Goal: Task Accomplishment & Management: Use online tool/utility

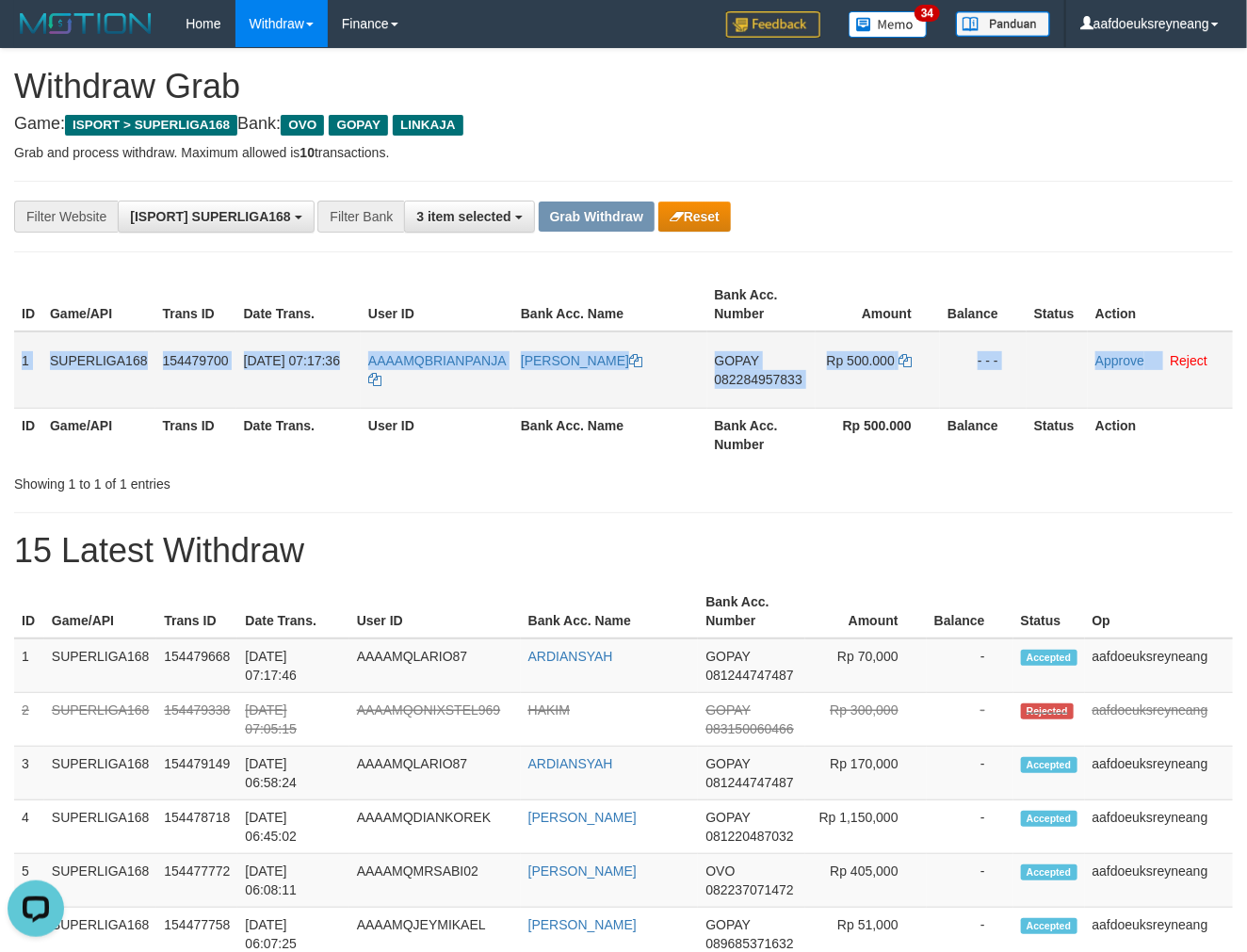
drag, startPoint x: 23, startPoint y: 377, endPoint x: 1161, endPoint y: 371, distance: 1138.0
click at [1161, 371] on tr "1 SUPERLIGA168 154479700 01/09/2025 07:17:36 AAAAMQBRIANPANJA DANIEL PANJAITAN …" at bounding box center [624, 370] width 1219 height 77
copy tr "1 SUPERLIGA168 154479700 01/09/2025 07:17:36 AAAAMQBRIANPANJA DANIEL PANJAITAN …"
click at [783, 374] on span "082284957833" at bounding box center [759, 379] width 88 height 15
copy tr "1 SUPERLIGA168 154479700 01/09/2025 07:17:36 AAAAMQBRIANPANJA DANIEL PANJAITAN …"
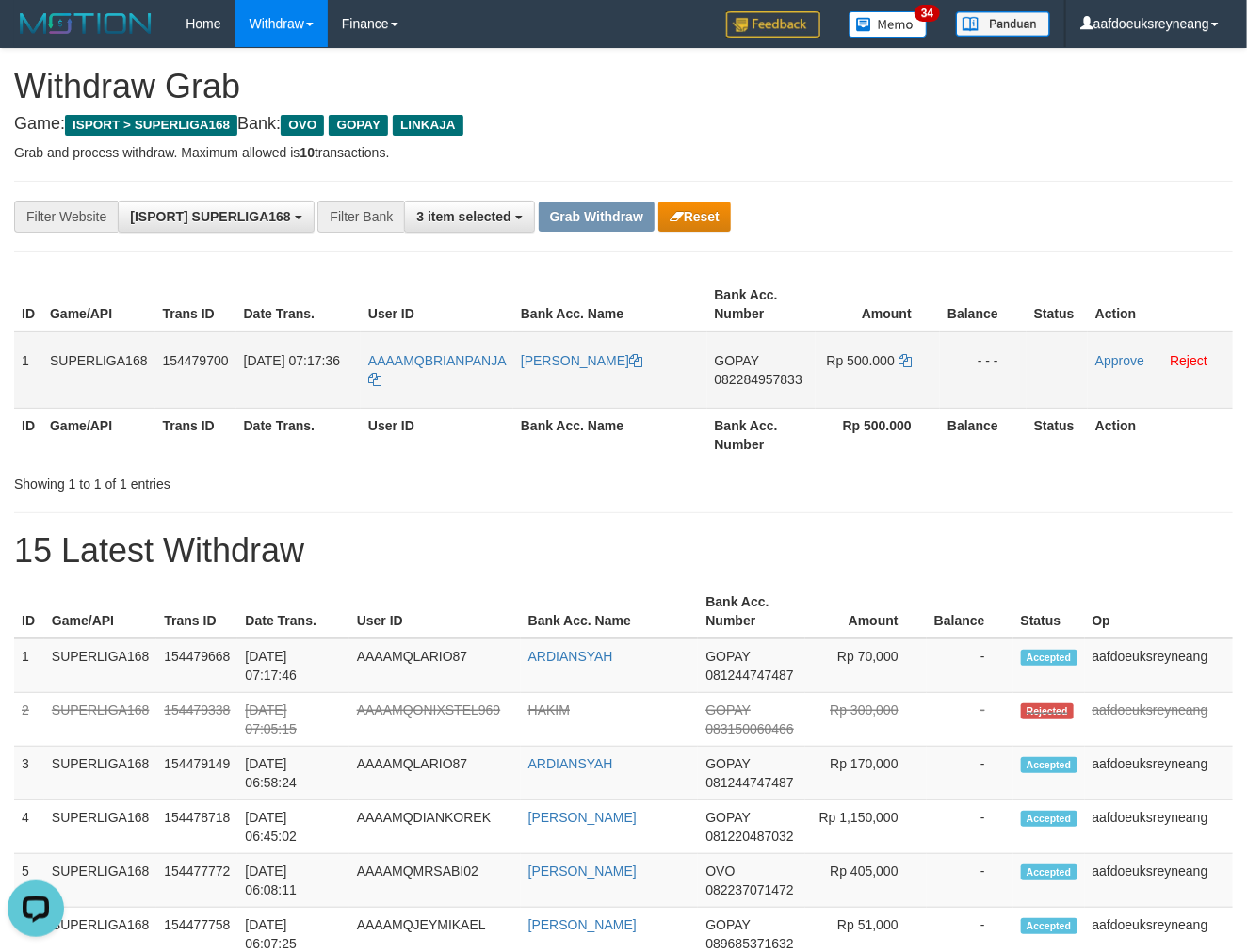
click at [783, 374] on span "082284957833" at bounding box center [759, 379] width 88 height 15
click at [908, 354] on icon at bounding box center [906, 360] width 13 height 13
click at [1097, 354] on link "Approve" at bounding box center [1120, 360] width 49 height 15
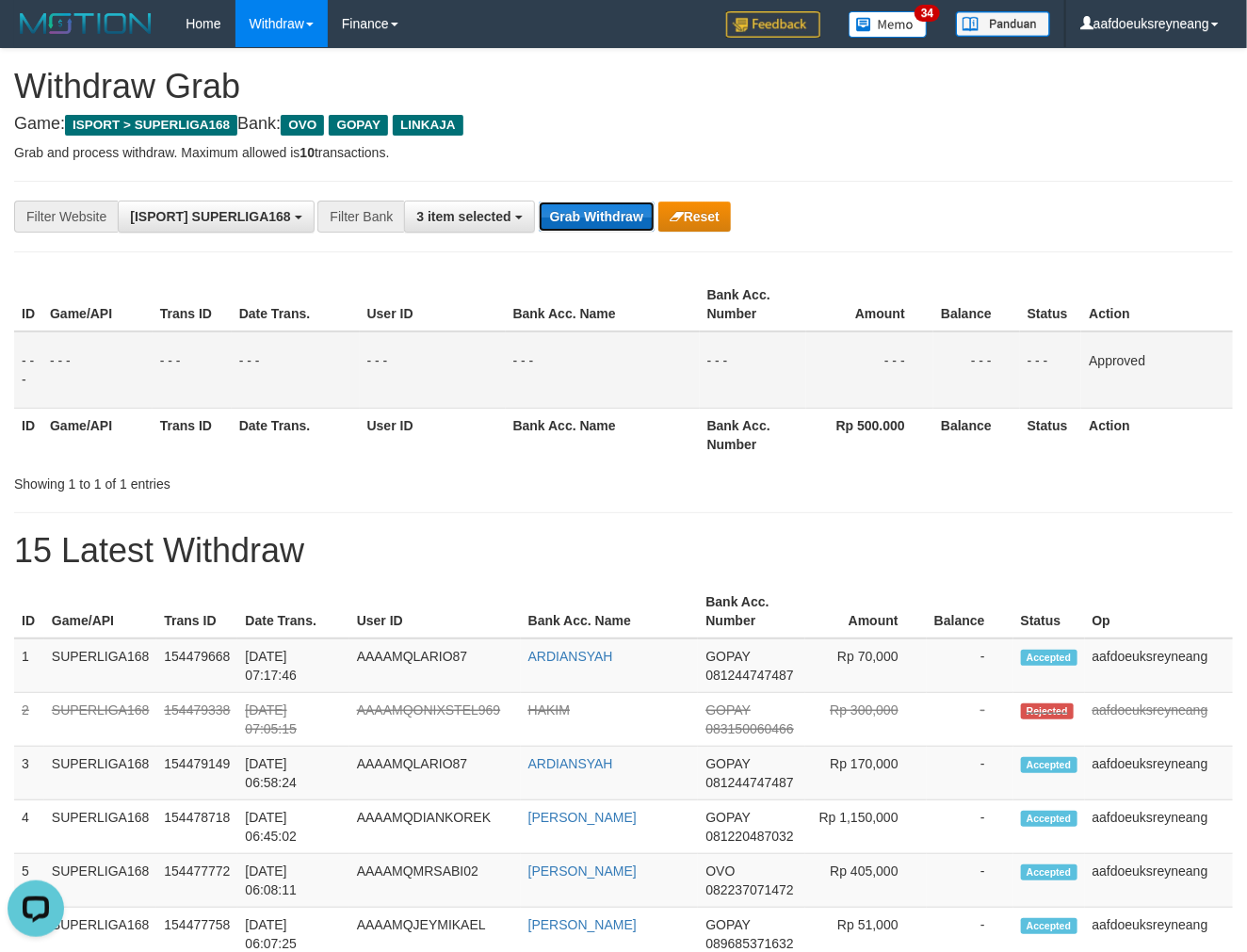
click at [620, 219] on button "Grab Withdraw" at bounding box center [597, 217] width 116 height 31
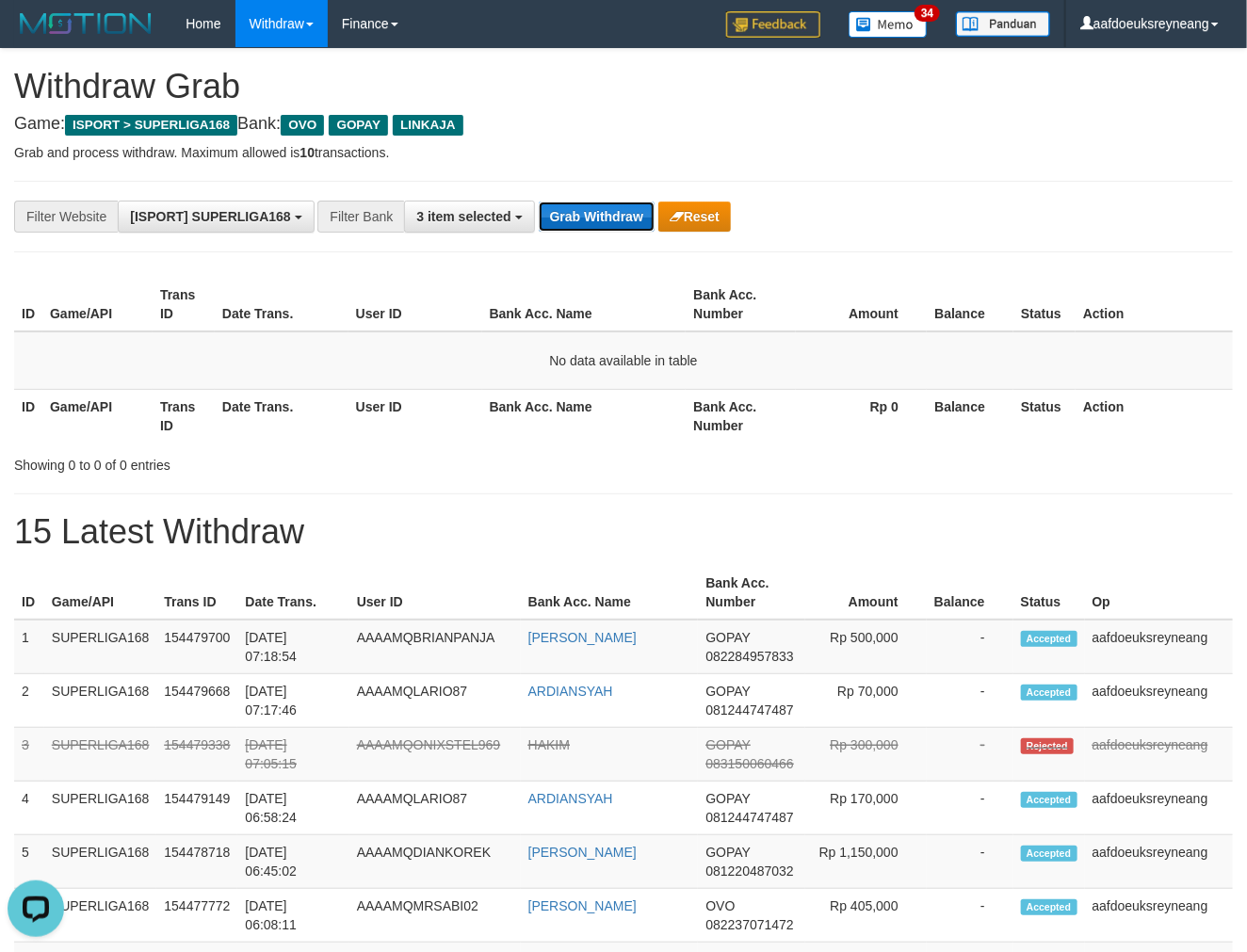
click at [605, 227] on button "Grab Withdraw" at bounding box center [597, 217] width 116 height 31
click at [638, 219] on button "Grab Withdraw" at bounding box center [597, 217] width 116 height 31
click at [613, 214] on button "Grab Withdraw" at bounding box center [597, 217] width 116 height 31
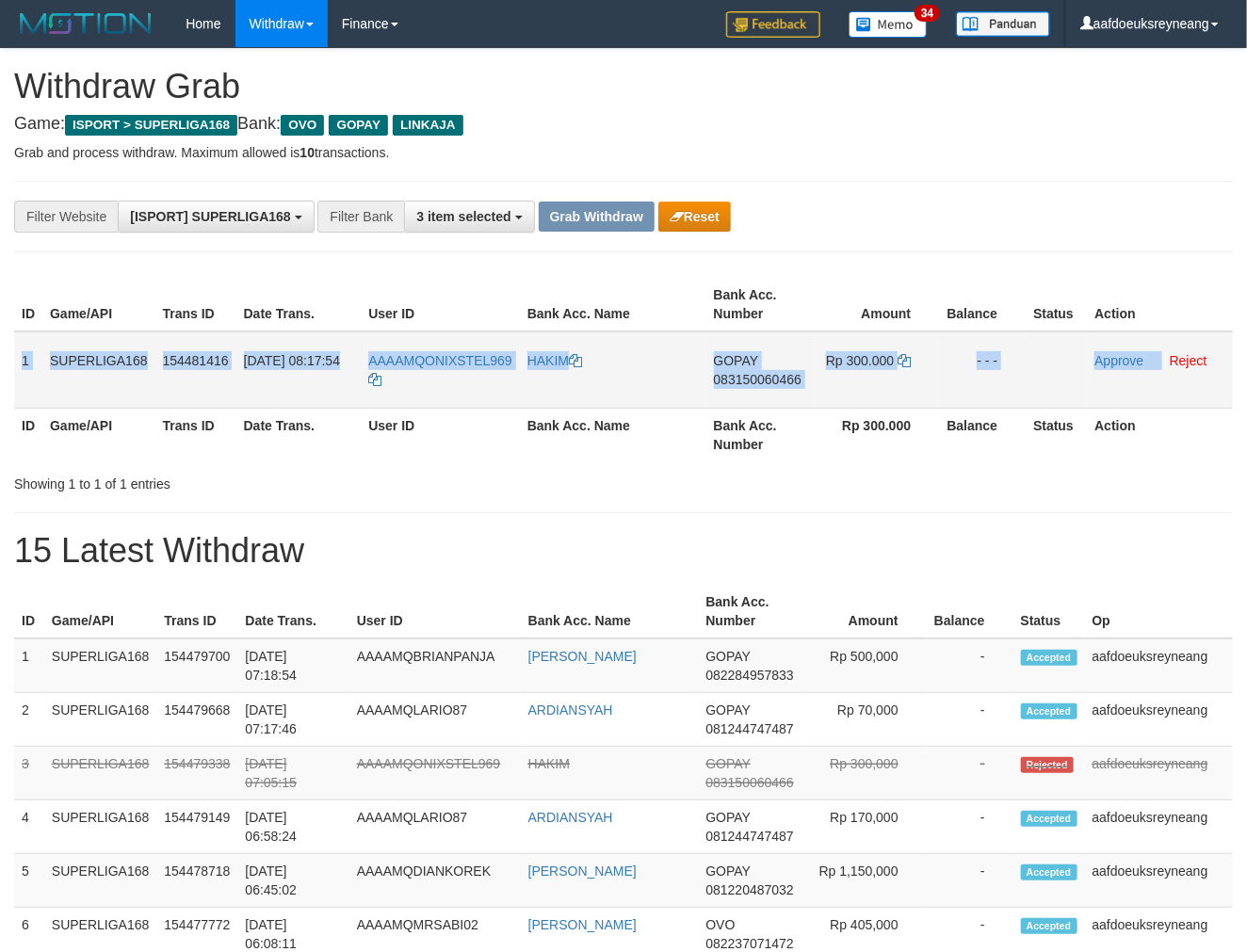
drag, startPoint x: 30, startPoint y: 371, endPoint x: 1161, endPoint y: 354, distance: 1131.1
click at [1162, 367] on tr "1 SUPERLIGA168 154481416 01/09/2025 08:17:54 AAAAMQONIXSTEL969 HAKIM GOPAY 0831…" at bounding box center [624, 370] width 1219 height 77
copy tr "1 SUPERLIGA168 154481416 01/09/2025 08:17:54 AAAAMQONIXSTEL969 HAKIM GOPAY 0831…"
click at [756, 374] on span "083150060466" at bounding box center [758, 379] width 88 height 15
copy tr "1 SUPERLIGA168 154481416 01/09/2025 08:17:54 AAAAMQONIXSTEL969 HAKIM GOPAY 0831…"
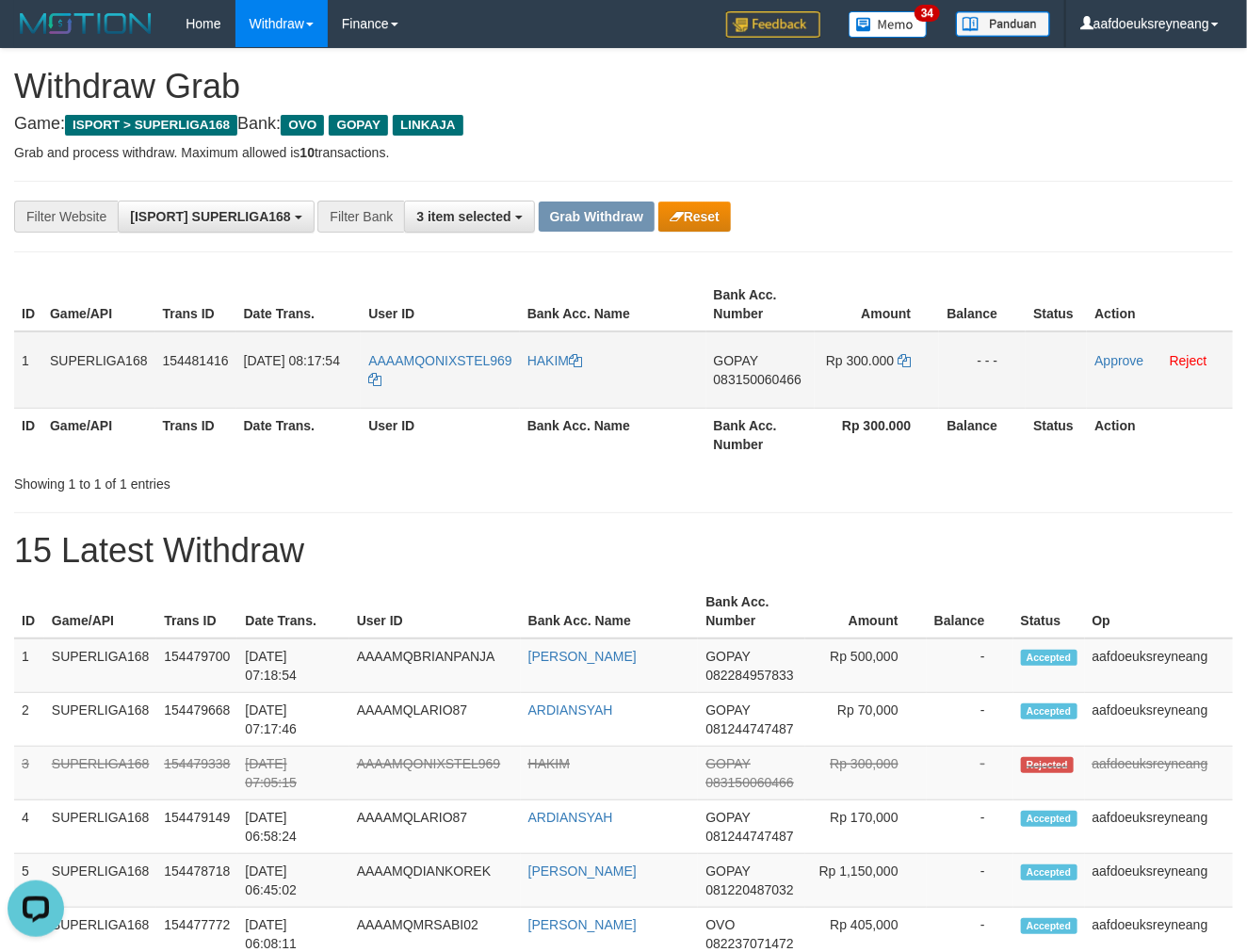
click at [756, 374] on span "083150060466" at bounding box center [758, 379] width 88 height 15
click at [902, 357] on icon at bounding box center [905, 360] width 13 height 13
click at [769, 369] on td "GOPAY 083150060466" at bounding box center [760, 370] width 108 height 77
click at [769, 372] on span "083150060466" at bounding box center [758, 379] width 88 height 15
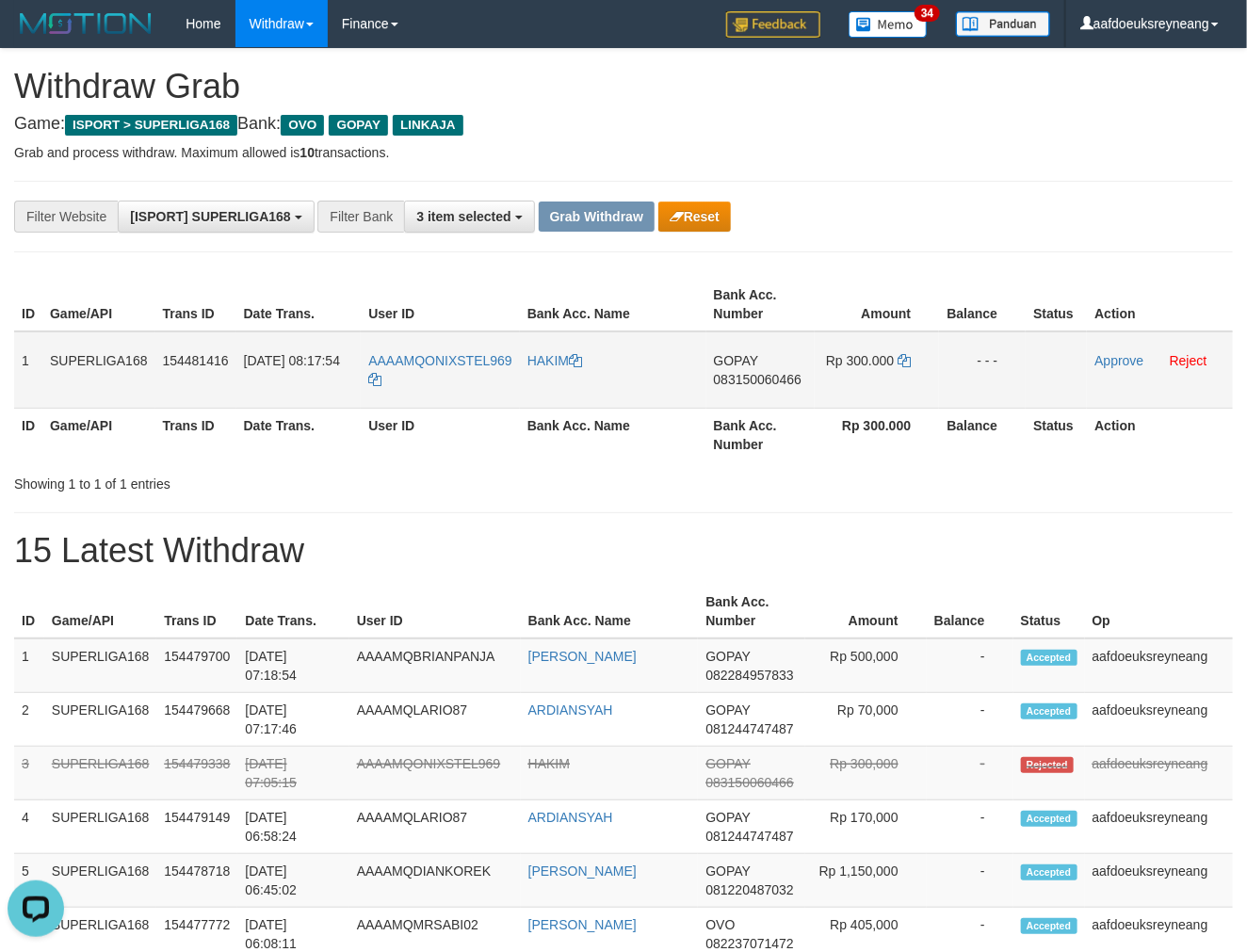
click at [769, 372] on span "083150060466" at bounding box center [758, 379] width 88 height 15
click at [910, 357] on icon at bounding box center [905, 360] width 13 height 13
click at [1201, 362] on link "Reject" at bounding box center [1189, 360] width 37 height 15
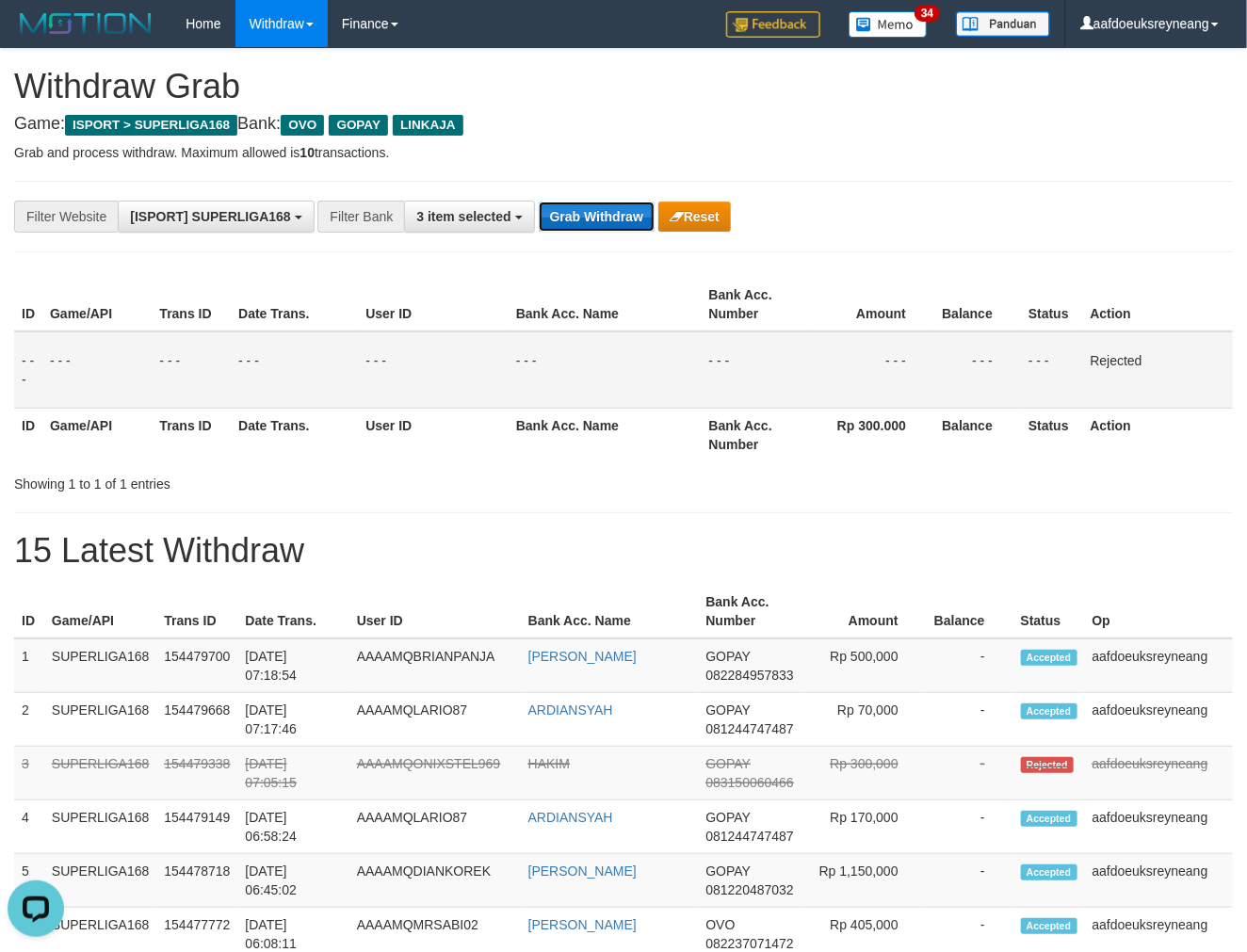
click at [603, 213] on button "Grab Withdraw" at bounding box center [597, 217] width 116 height 31
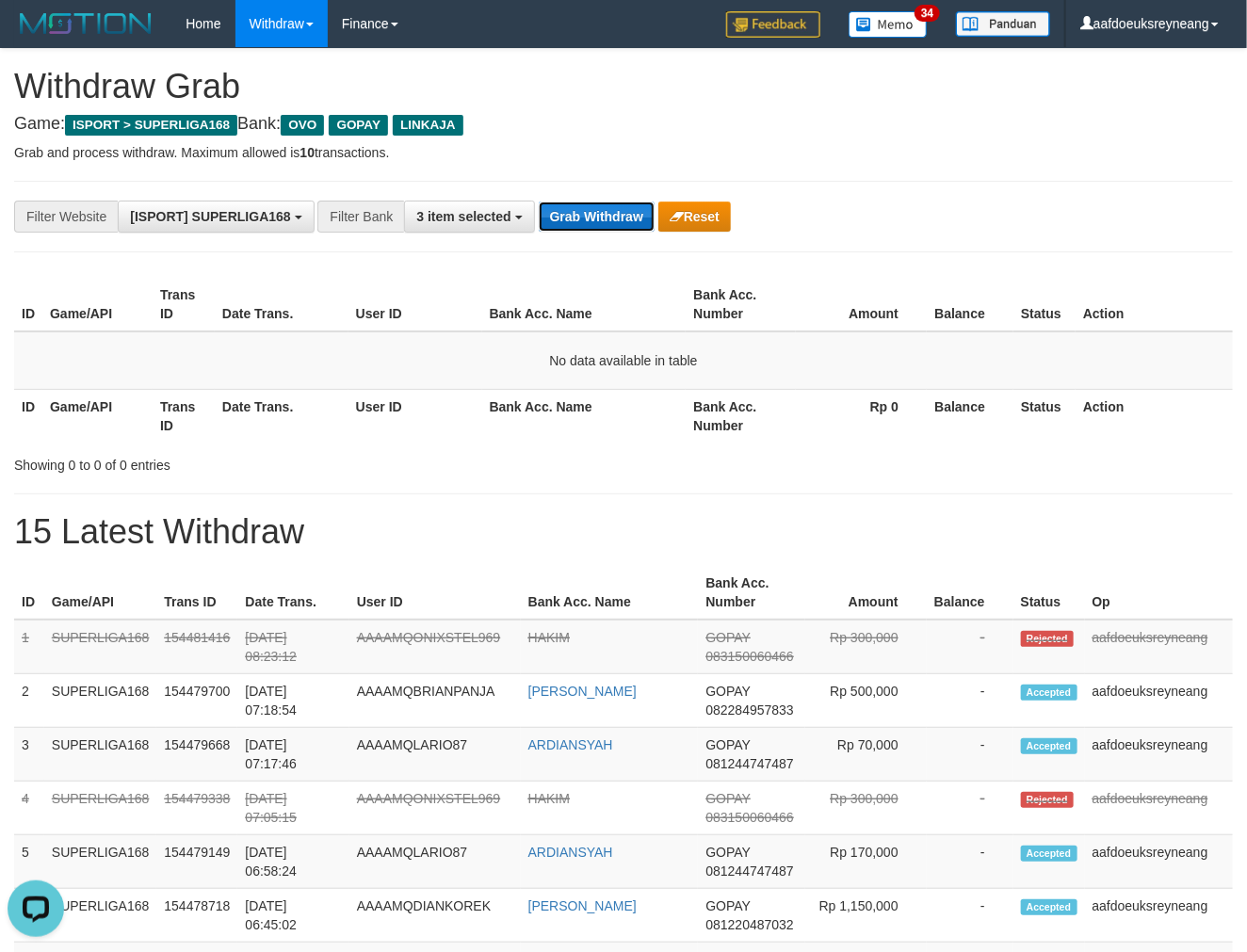
click at [588, 228] on button "Grab Withdraw" at bounding box center [597, 217] width 116 height 31
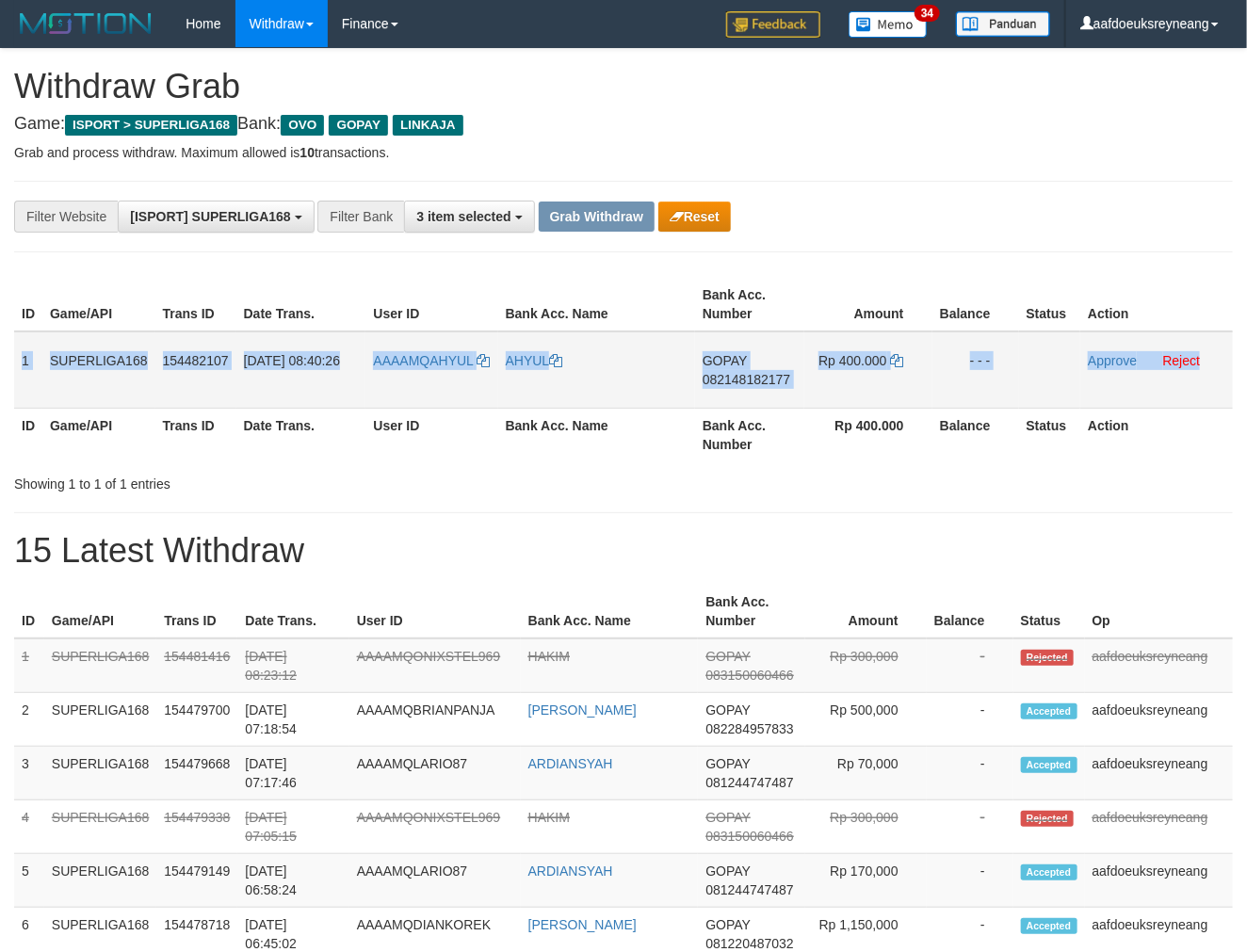
drag, startPoint x: 23, startPoint y: 388, endPoint x: 1211, endPoint y: 361, distance: 1188.3
click at [1211, 361] on tr "1 SUPERLIGA168 154482107 01/09/2025 08:40:26 AAAAMQAHYUL AHYUL GOPAY 0821481821…" at bounding box center [624, 370] width 1219 height 77
copy tr "1 SUPERLIGA168 154482107 01/09/2025 08:40:26 AAAAMQAHYUL AHYUL GOPAY 0821481821…"
click at [774, 373] on span "082148182177" at bounding box center [747, 379] width 88 height 15
copy tr "1 SUPERLIGA168 154482107 01/09/2025 08:40:26 AAAAMQAHYUL AHYUL GOPAY 0821481821…"
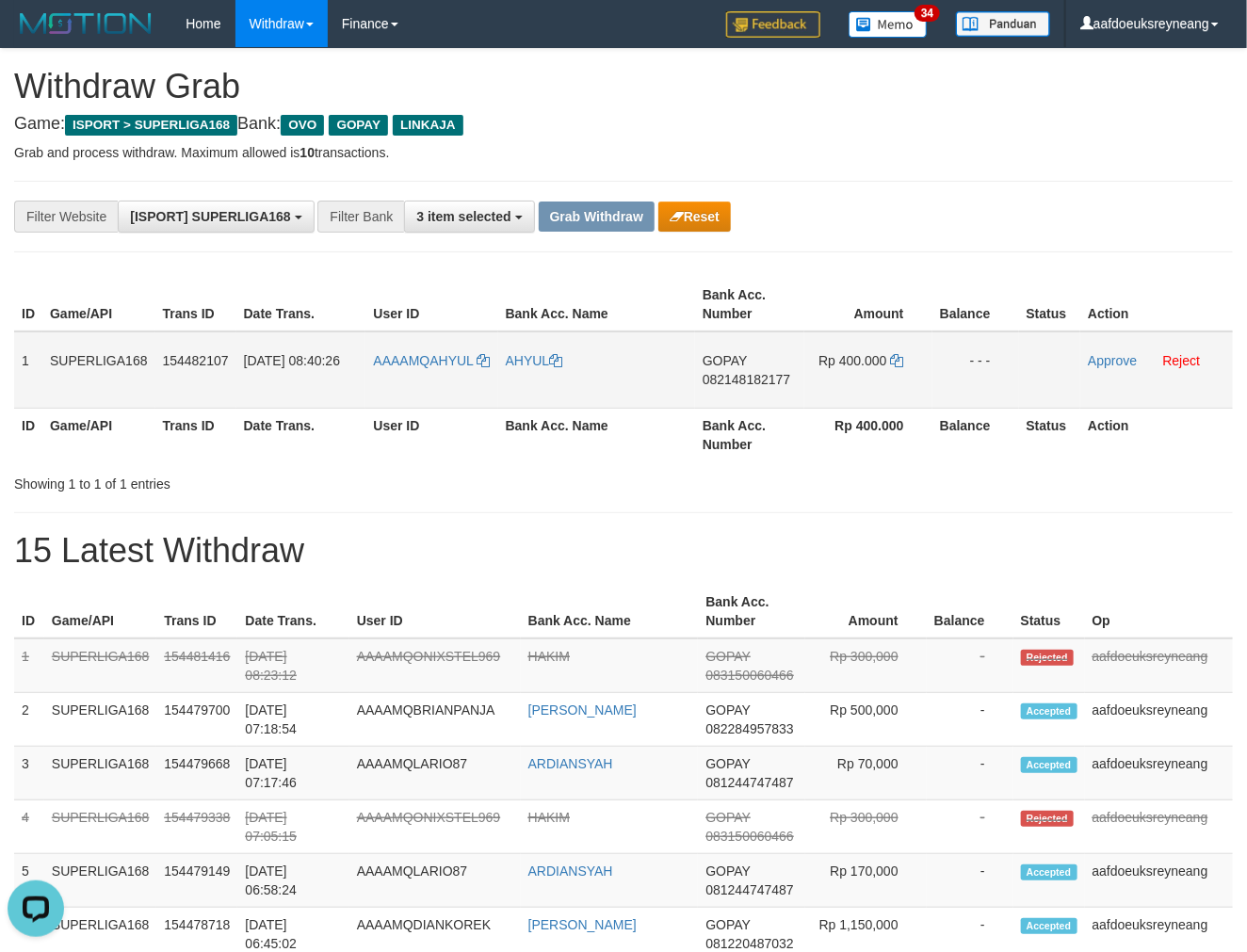
click at [774, 373] on span "082148182177" at bounding box center [747, 379] width 88 height 15
drag, startPoint x: 756, startPoint y: 371, endPoint x: 758, endPoint y: 400, distance: 29.1
click at [756, 372] on span "082148182177" at bounding box center [747, 379] width 88 height 15
click at [756, 374] on span "082148182177" at bounding box center [747, 379] width 88 height 15
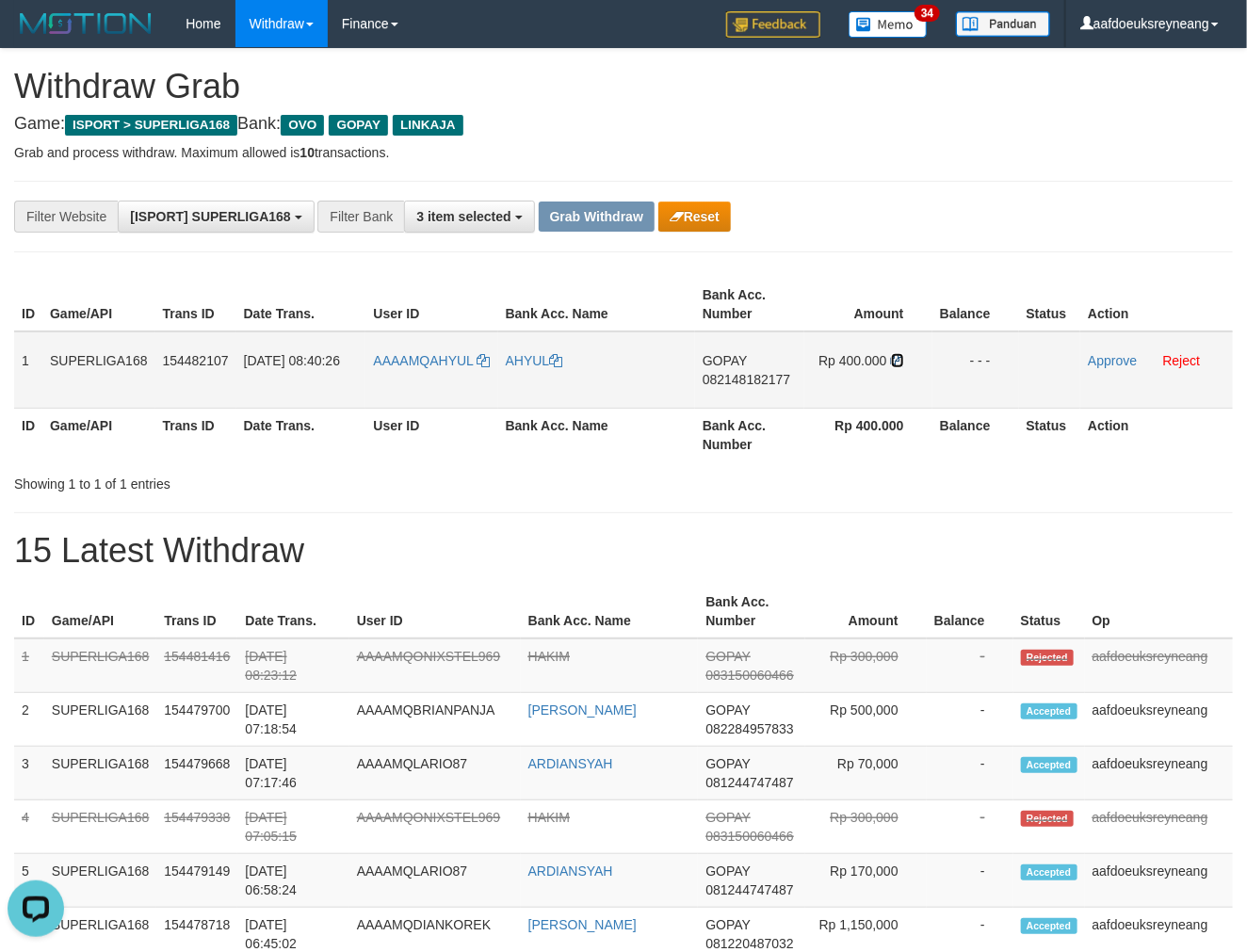
click at [902, 359] on icon at bounding box center [898, 360] width 13 height 13
drag, startPoint x: 1114, startPoint y: 358, endPoint x: 718, endPoint y: 218, distance: 420.0
click at [1114, 358] on link "Approve" at bounding box center [1112, 360] width 49 height 15
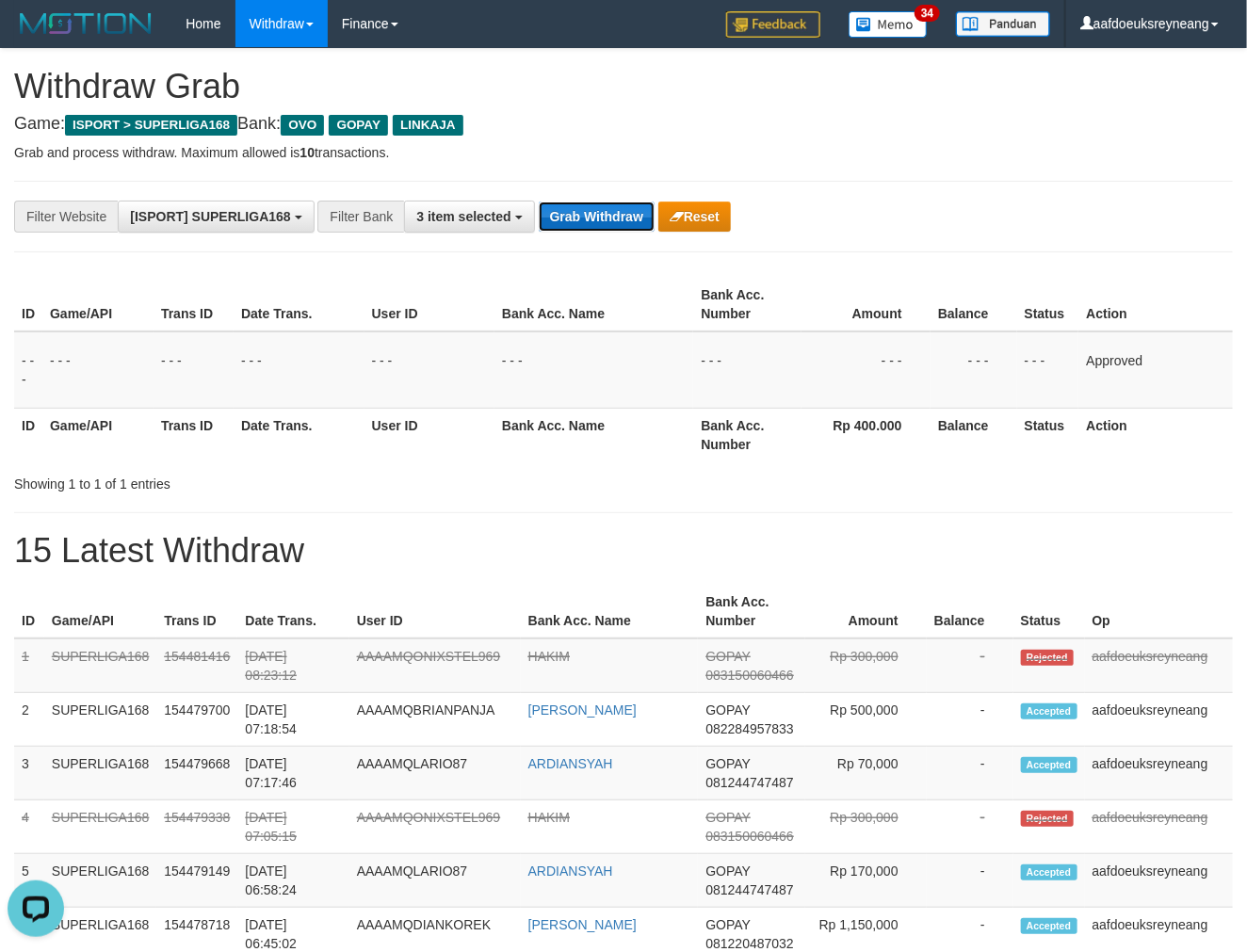
click at [625, 211] on button "Grab Withdraw" at bounding box center [597, 217] width 116 height 31
click at [624, 212] on button "Grab Withdraw" at bounding box center [597, 217] width 116 height 31
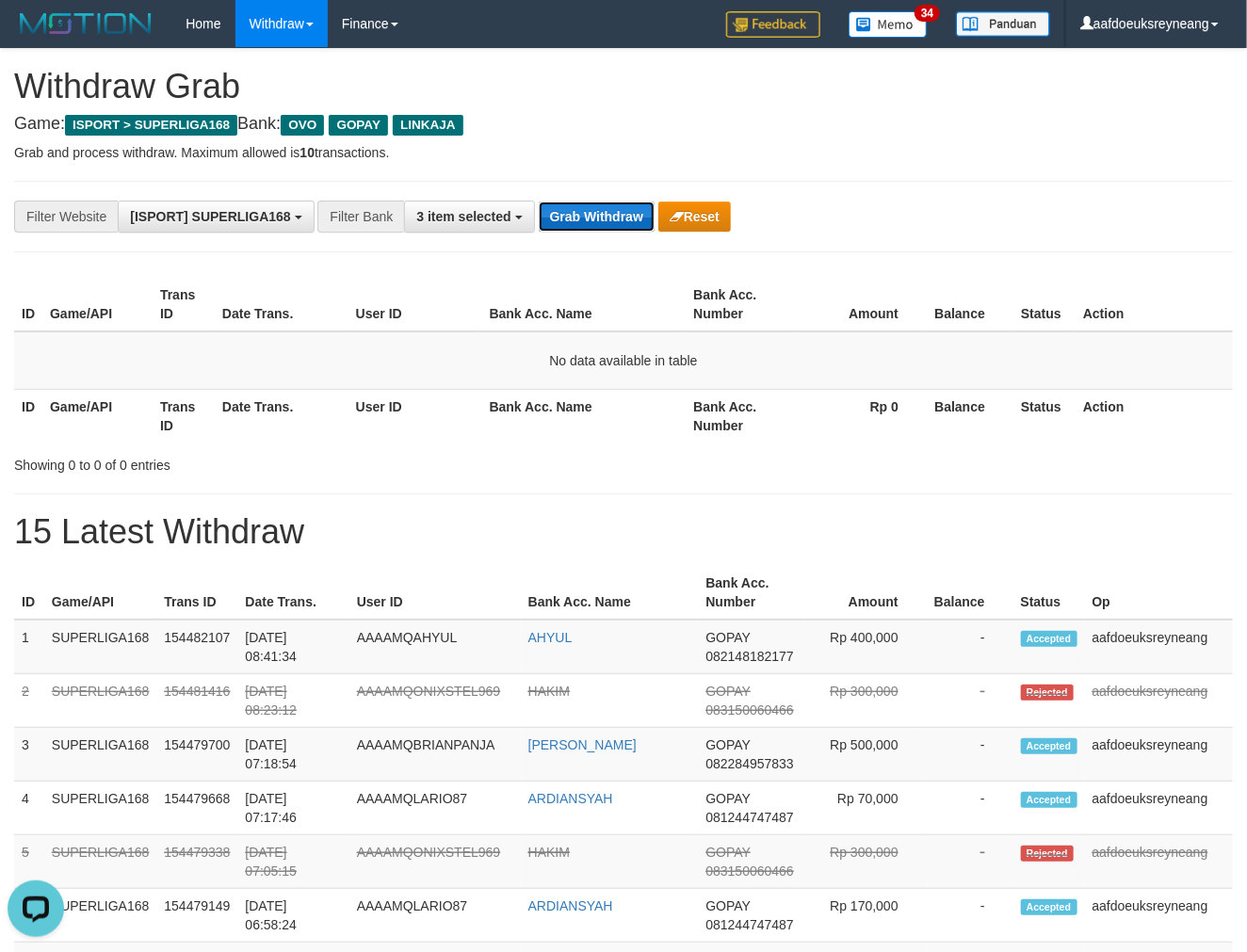
click at [607, 213] on button "Grab Withdraw" at bounding box center [597, 217] width 116 height 31
click at [607, 214] on button "Grab Withdraw" at bounding box center [597, 217] width 116 height 31
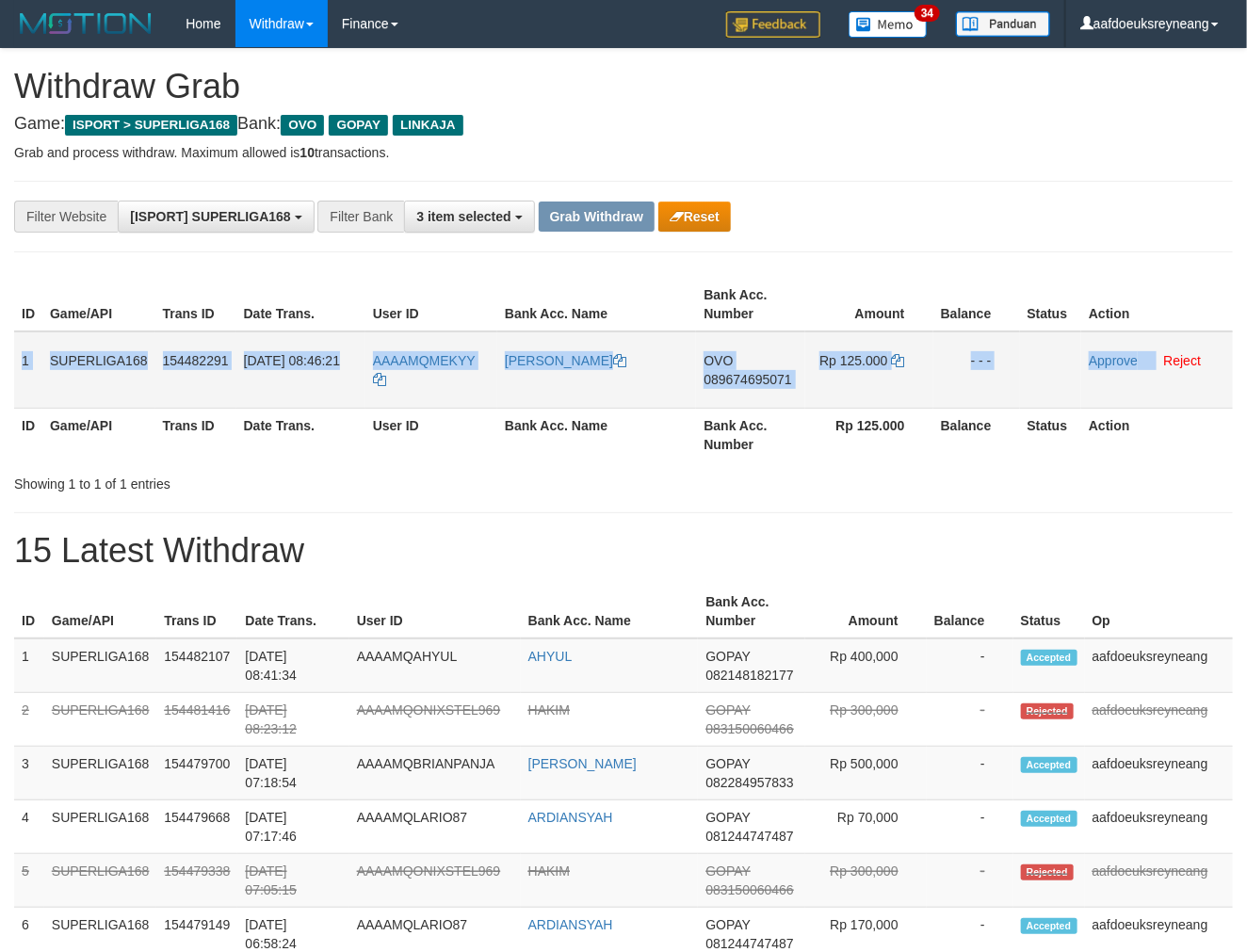
drag, startPoint x: 23, startPoint y: 377, endPoint x: 1154, endPoint y: 361, distance: 1131.1
click at [1154, 361] on tr "1 SUPERLIGA168 154482291 [DATE] 08:46:21 AAAAMQMEKYY [PERSON_NAME] OVO 08967469…" at bounding box center [624, 370] width 1219 height 77
copy tr "1 SUPERLIGA168 154482291 [DATE] 08:46:21 AAAAMQMEKYY [PERSON_NAME] OVO 08967469…"
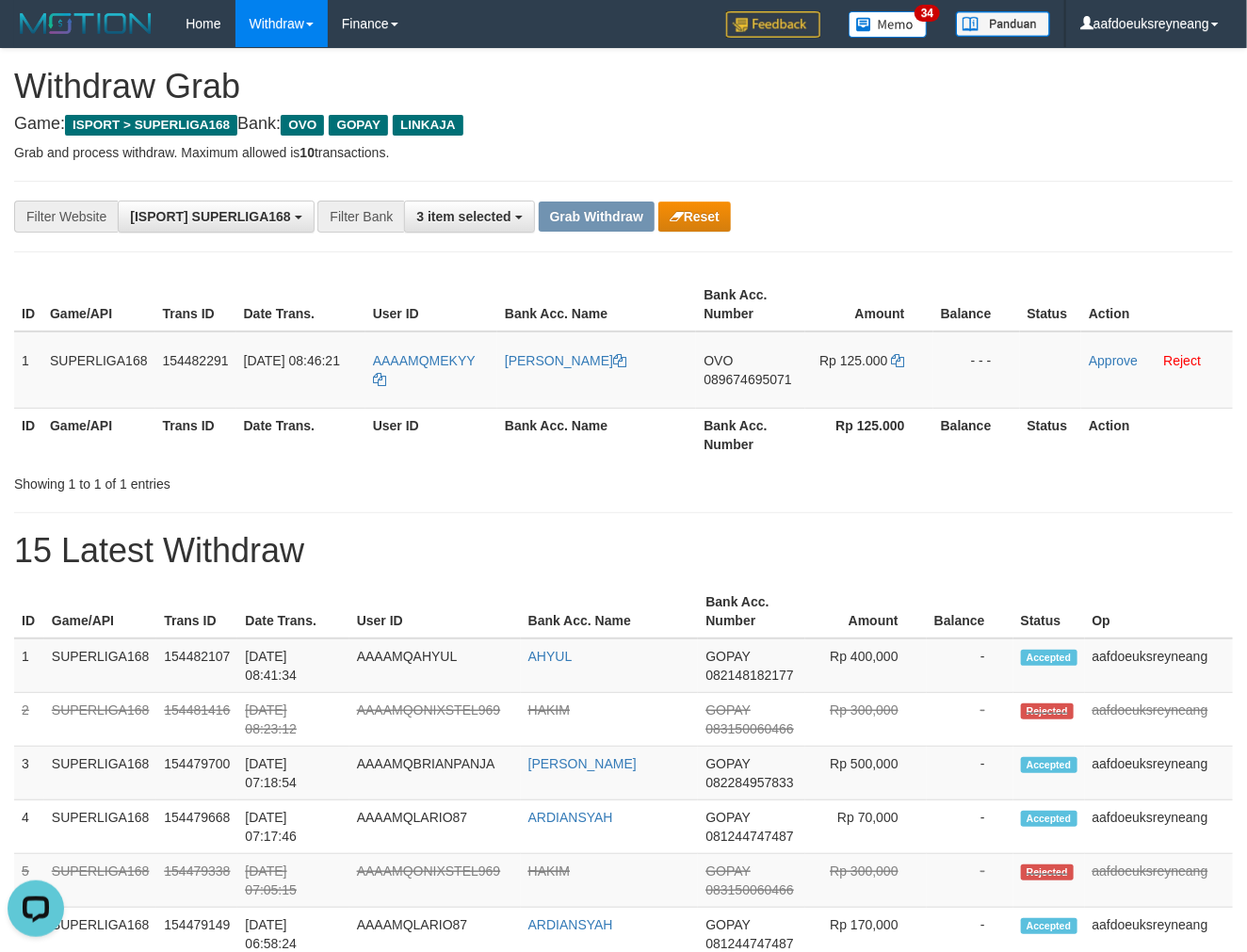
drag, startPoint x: 60, startPoint y: 465, endPoint x: 25, endPoint y: 420, distance: 57.0
click at [59, 465] on div "ID Game/API Trans ID Date Trans. User ID Bank Acc. Name Bank Acc. Number Amount…" at bounding box center [624, 370] width 1247 height 195
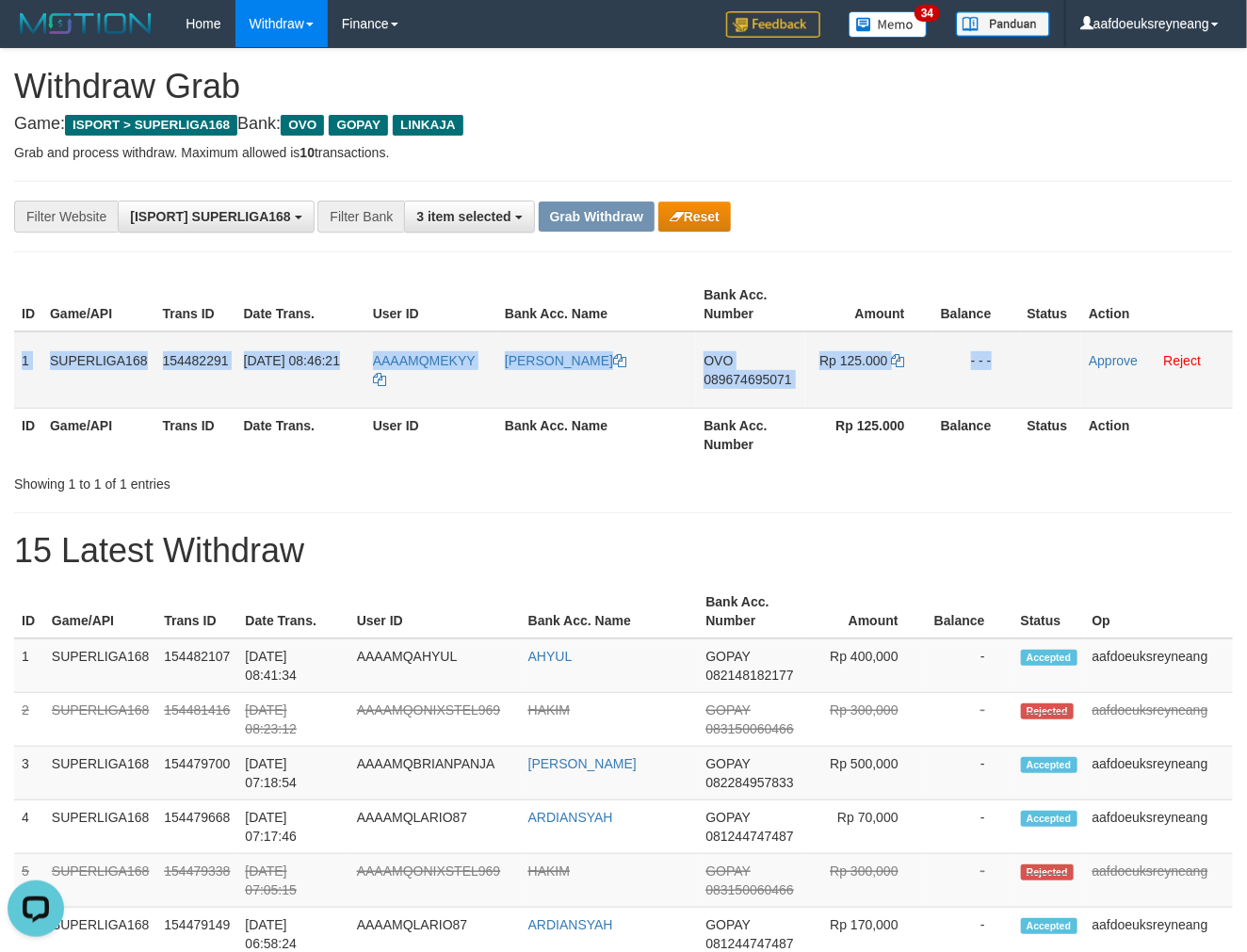
drag, startPoint x: 23, startPoint y: 388, endPoint x: 1061, endPoint y: 352, distance: 1038.6
click at [1061, 352] on tr "1 SUPERLIGA168 154482291 01/09/2025 08:46:21 AAAAMQMEKYY AHMAD KOSASIH OVO 0896…" at bounding box center [624, 370] width 1219 height 77
copy tr "1 SUPERLIGA168 154482291 01/09/2025 08:46:21 AAAAMQMEKYY AHMAD KOSASIH OVO 0896…"
click at [746, 373] on span "089674695071" at bounding box center [748, 379] width 88 height 15
copy tr "1 SUPERLIGA168 154482291 01/09/2025 08:46:21 AAAAMQMEKYY AHMAD KOSASIH OVO 0896…"
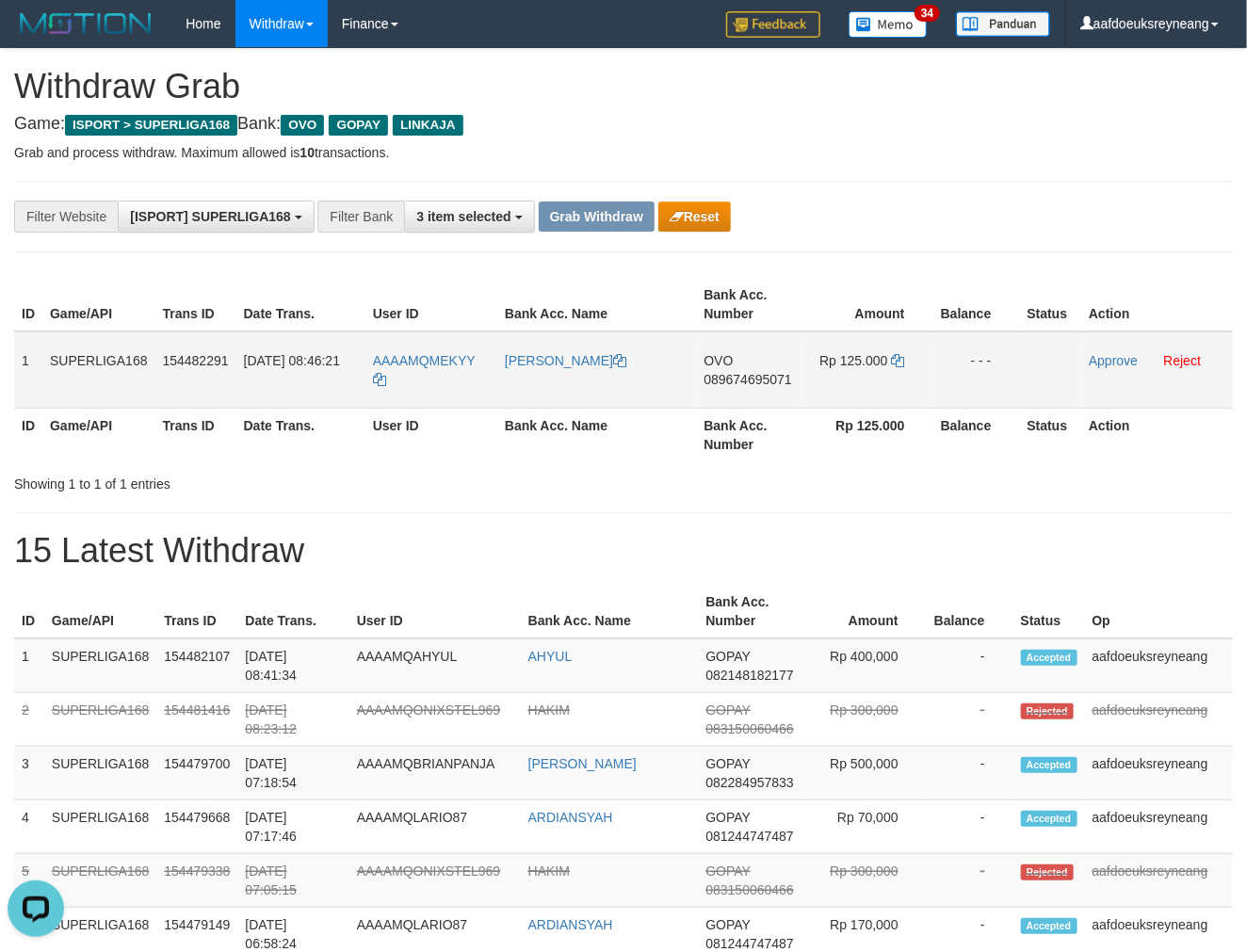
click at [746, 373] on span "089674695071" at bounding box center [748, 379] width 88 height 15
click at [896, 361] on icon at bounding box center [899, 360] width 13 height 13
click at [895, 363] on icon at bounding box center [899, 360] width 13 height 13
click at [1105, 361] on link "Approve" at bounding box center [1113, 360] width 49 height 15
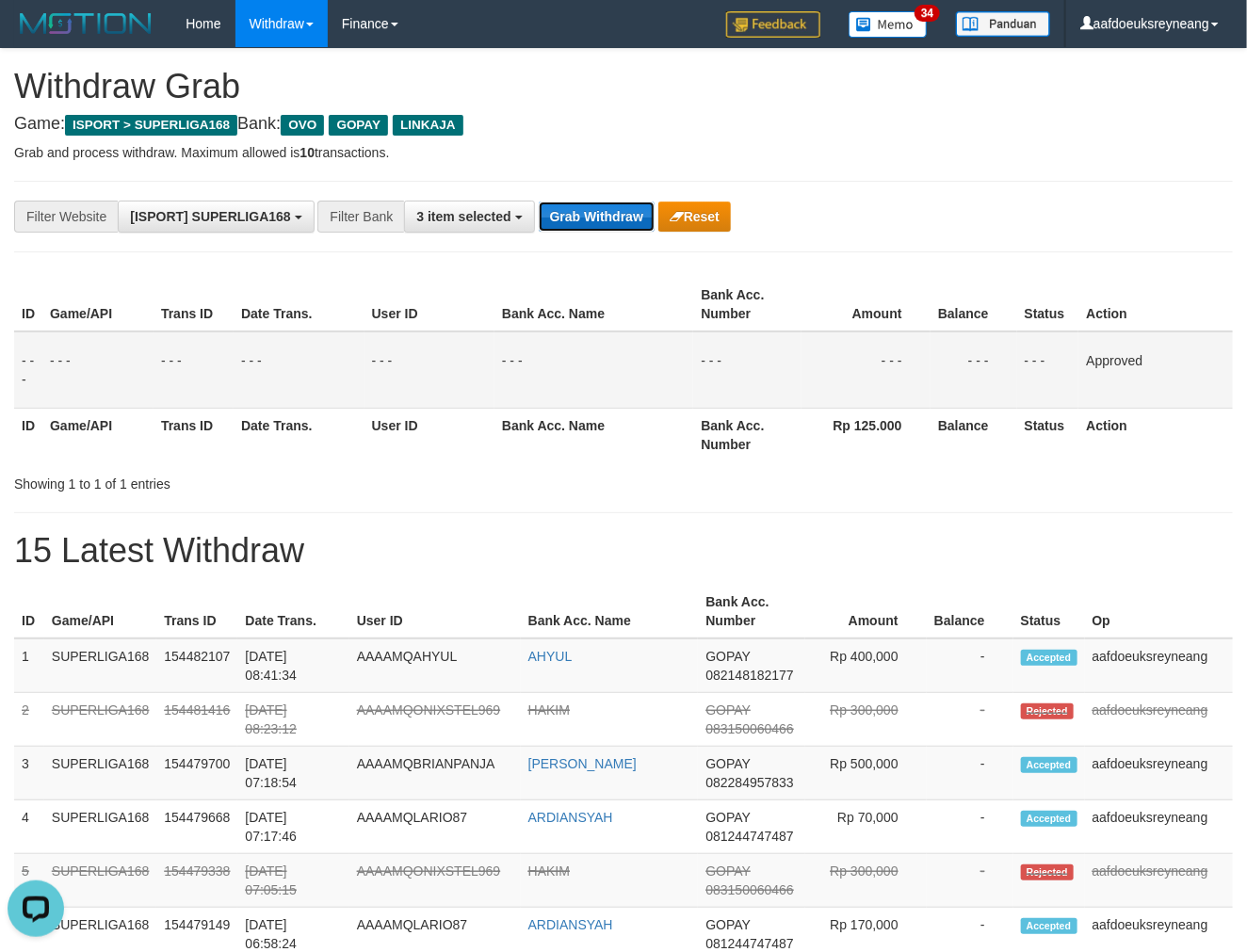
click at [605, 227] on button "Grab Withdraw" at bounding box center [597, 217] width 116 height 31
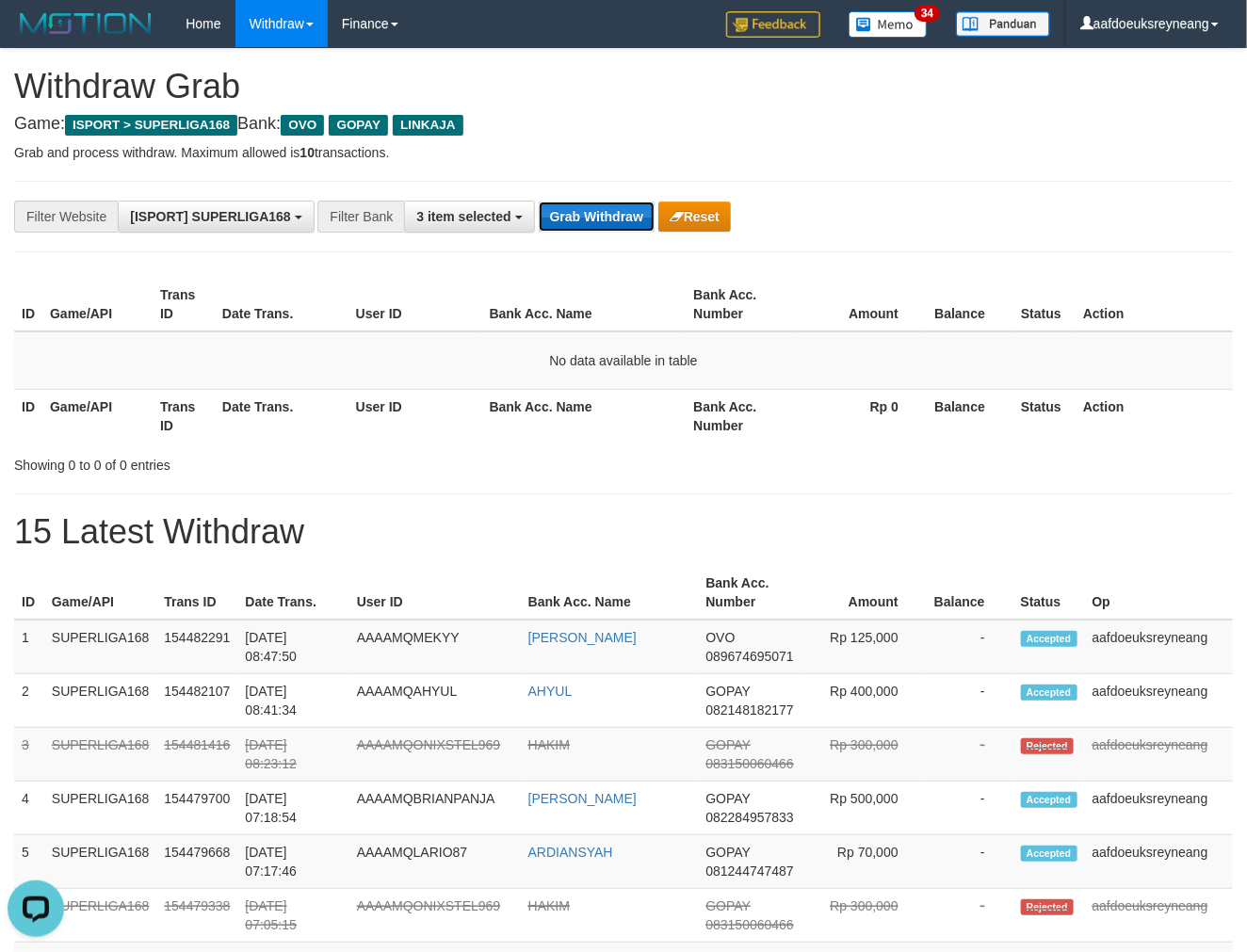
click at [578, 215] on button "Grab Withdraw" at bounding box center [597, 217] width 116 height 31
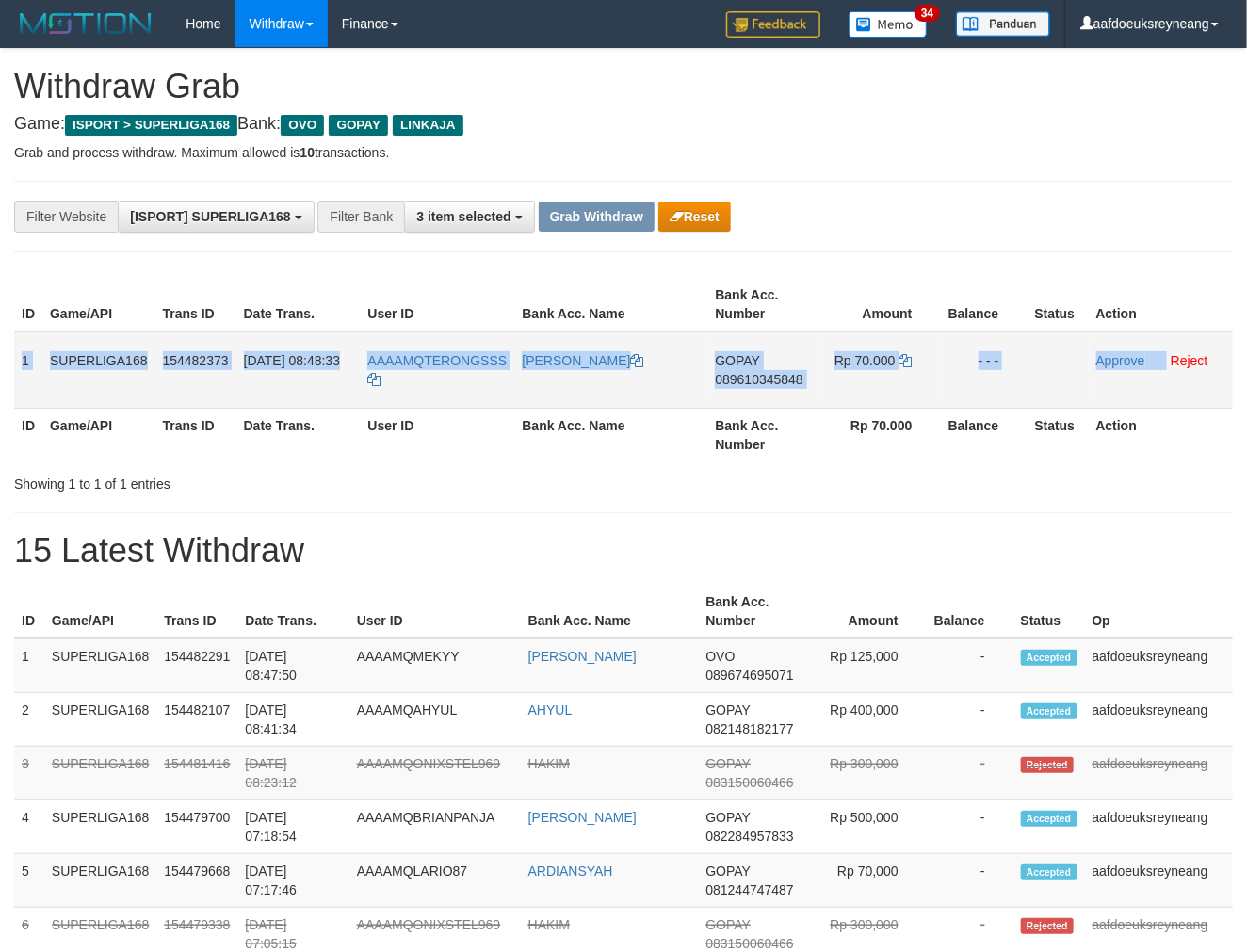
drag, startPoint x: 23, startPoint y: 375, endPoint x: 1167, endPoint y: 379, distance: 1144.0
click at [1167, 379] on tr "1 SUPERLIGA168 154482373 [DATE] 08:48:33 AAAAMQTERONGSSS [PERSON_NAME] GOPAY 08…" at bounding box center [624, 370] width 1219 height 77
copy tr "1 SUPERLIGA168 154482373 [DATE] 08:48:33 AAAAMQTERONGSSS [PERSON_NAME] 08961034…"
click at [779, 365] on td "GOPAY 089610345848" at bounding box center [761, 370] width 108 height 77
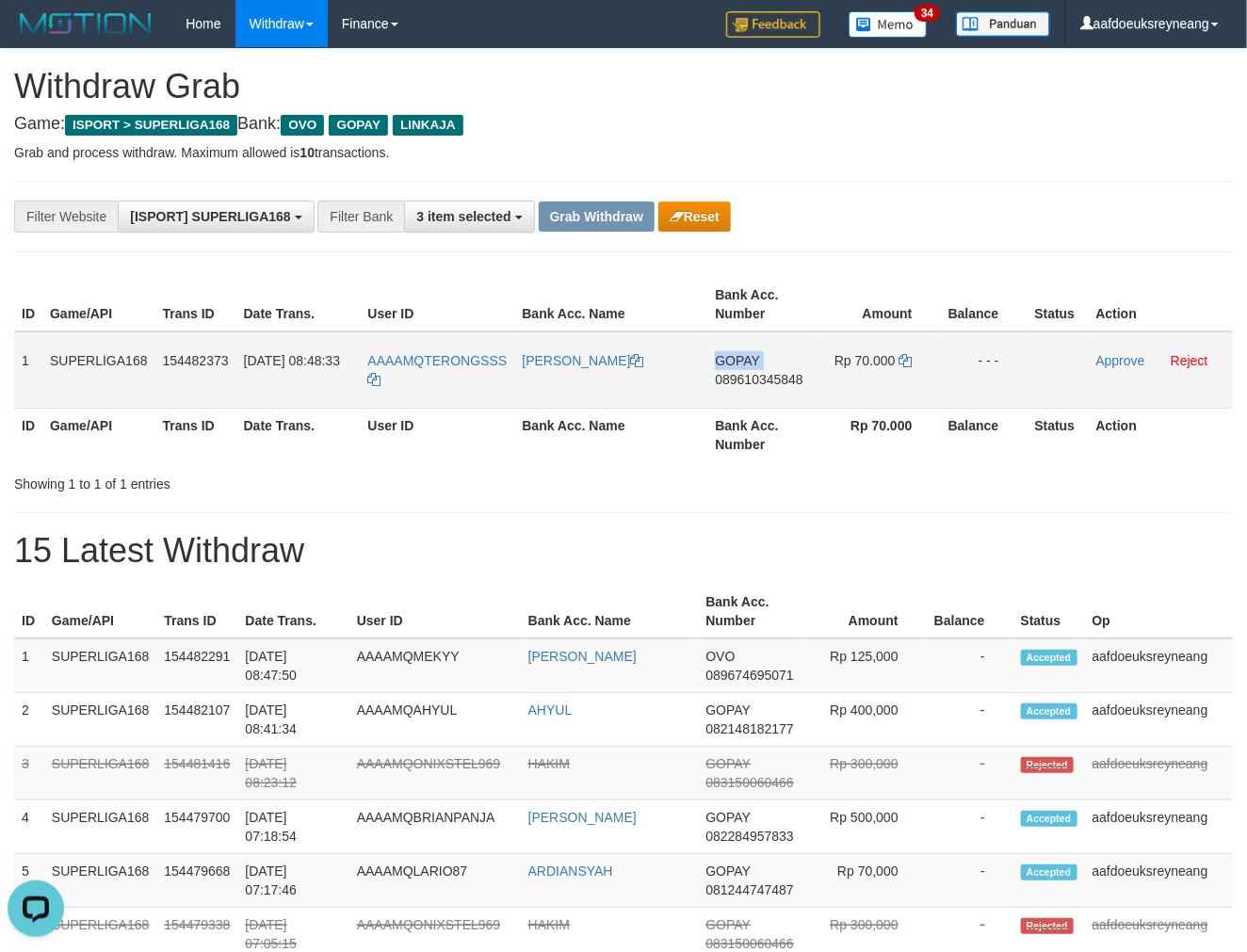
click at [779, 365] on td "GOPAY 089610345848" at bounding box center [761, 370] width 108 height 77
click at [757, 377] on span "089610345848" at bounding box center [759, 379] width 88 height 15
click at [902, 360] on icon at bounding box center [907, 360] width 13 height 13
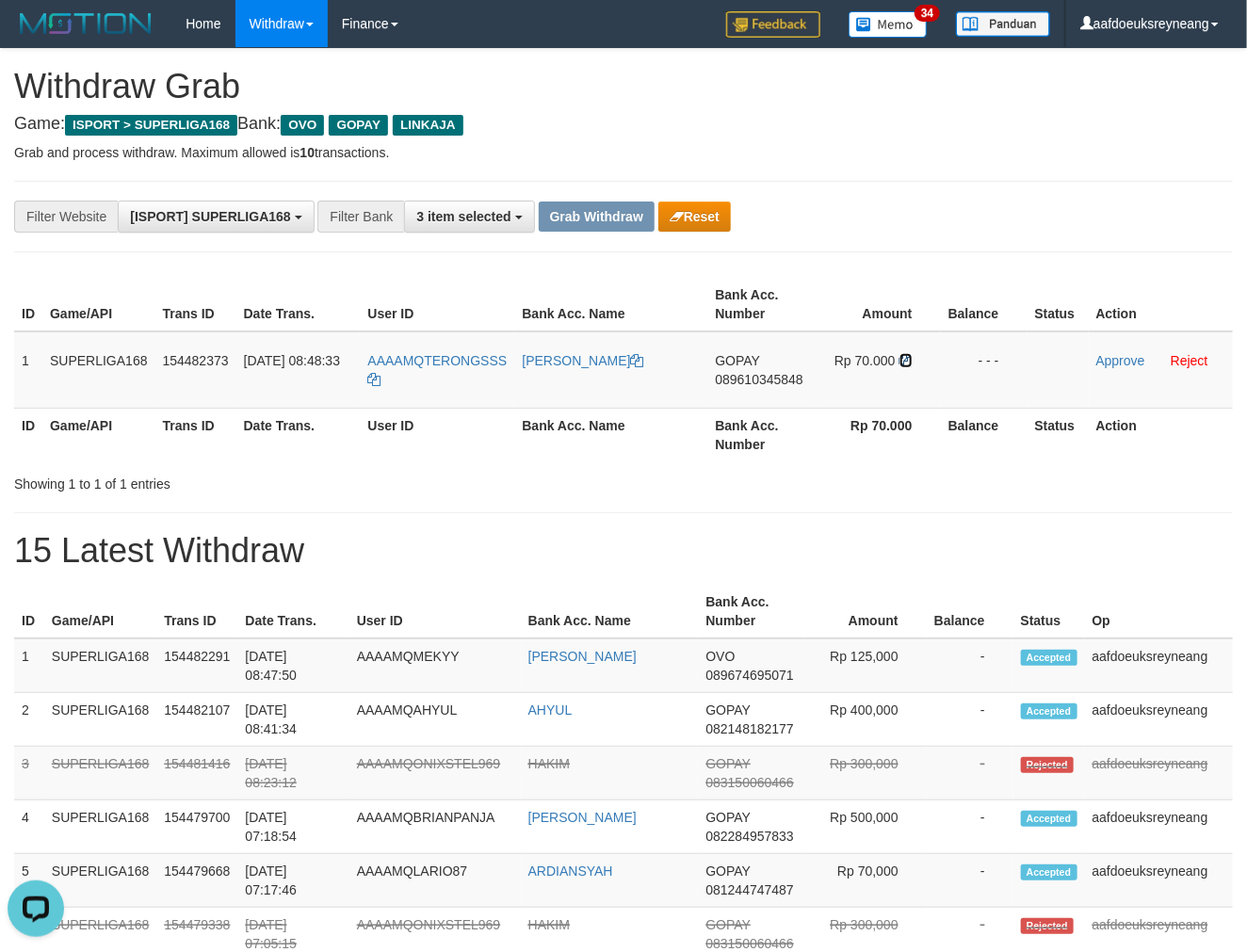
drag, startPoint x: 902, startPoint y: 360, endPoint x: 1258, endPoint y: 392, distance: 357.4
click at [906, 359] on icon at bounding box center [907, 360] width 13 height 13
drag, startPoint x: 1110, startPoint y: 353, endPoint x: 727, endPoint y: 222, distance: 404.8
click at [1110, 353] on link "Approve" at bounding box center [1121, 360] width 49 height 15
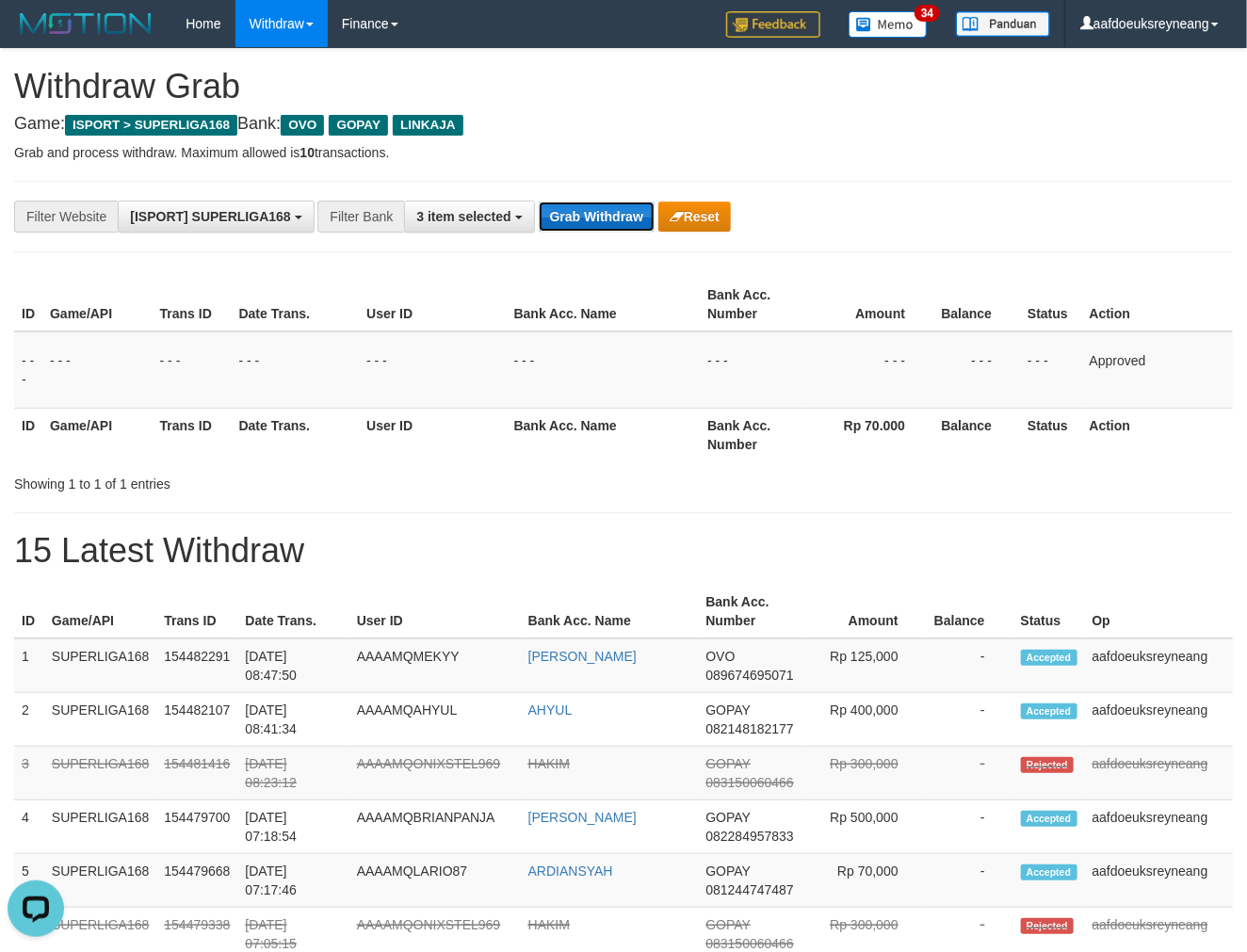
click at [586, 215] on button "Grab Withdraw" at bounding box center [597, 217] width 116 height 31
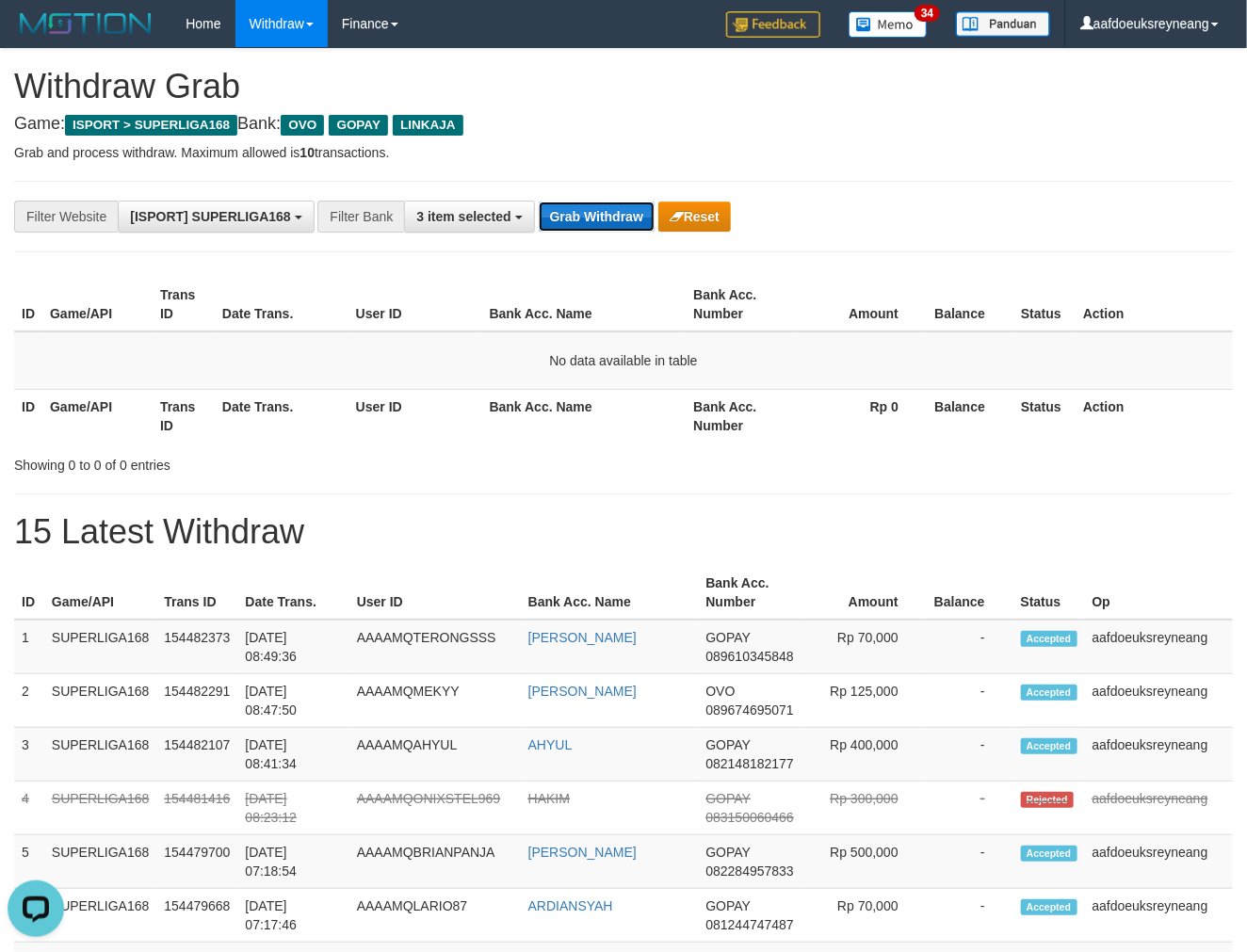
click at [603, 218] on button "Grab Withdraw" at bounding box center [597, 217] width 116 height 31
click at [539, 202] on button "Grab Withdraw" at bounding box center [597, 217] width 116 height 31
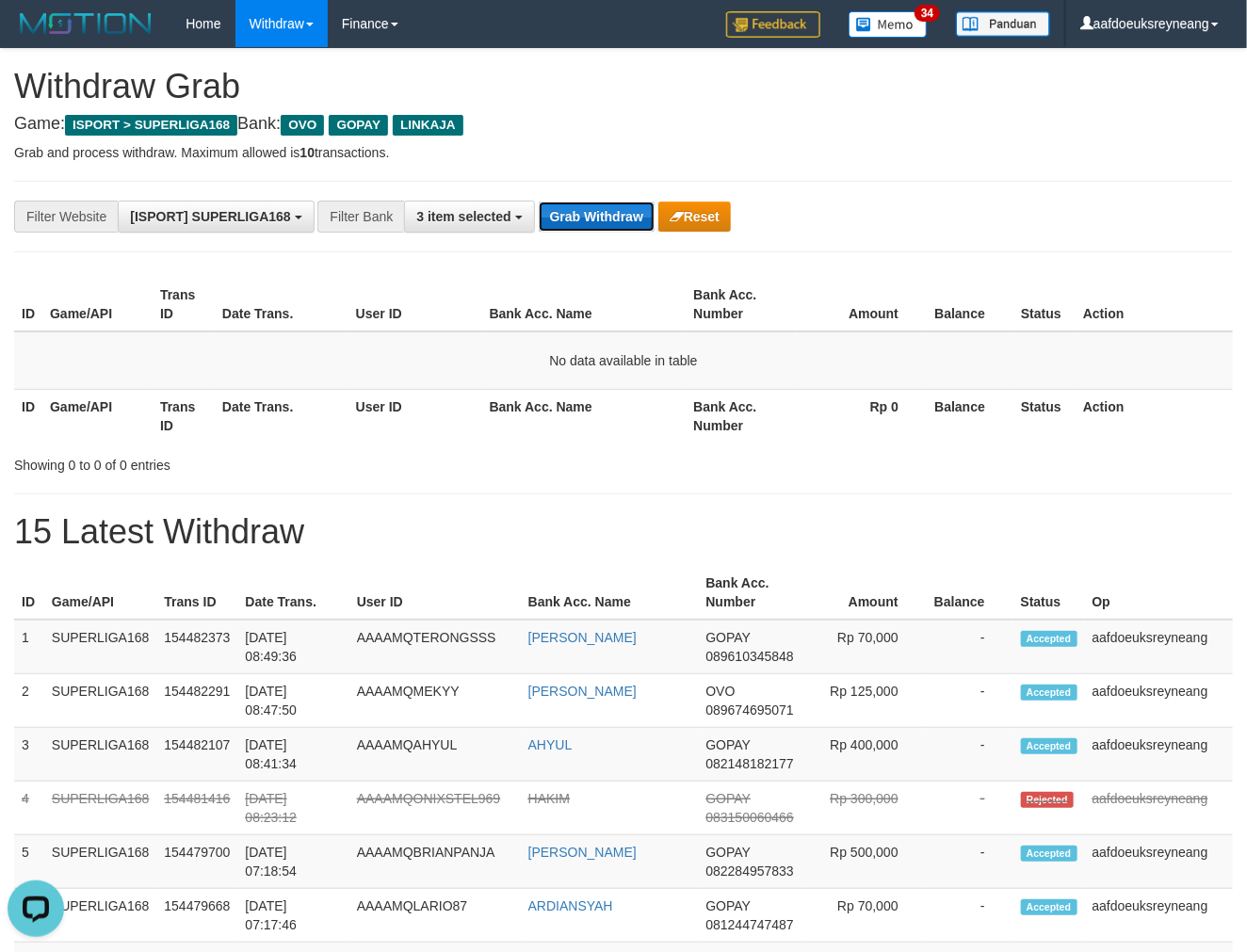
click at [603, 218] on button "Grab Withdraw" at bounding box center [597, 217] width 116 height 31
click at [539, 202] on button "Grab Withdraw" at bounding box center [597, 217] width 116 height 31
click at [603, 218] on button "Grab Withdraw" at bounding box center [597, 217] width 116 height 31
